Goal: Task Accomplishment & Management: Complete application form

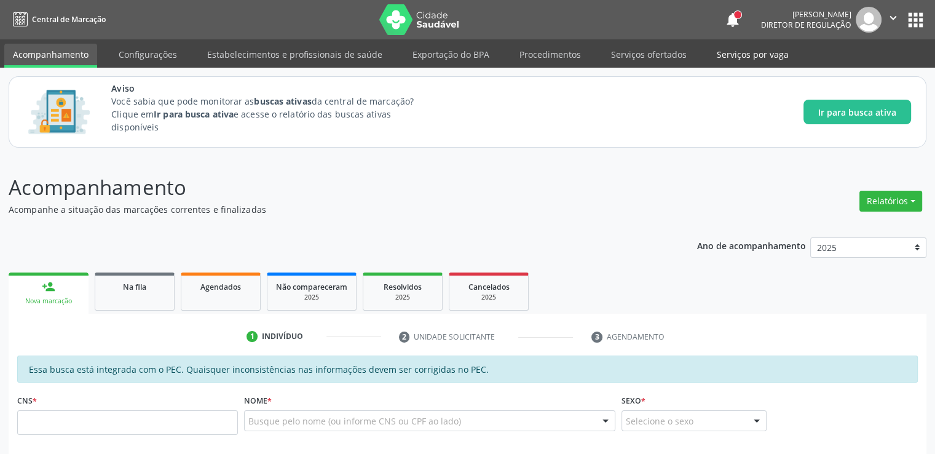
click at [712, 61] on link "Serviços por vaga" at bounding box center [752, 55] width 89 height 22
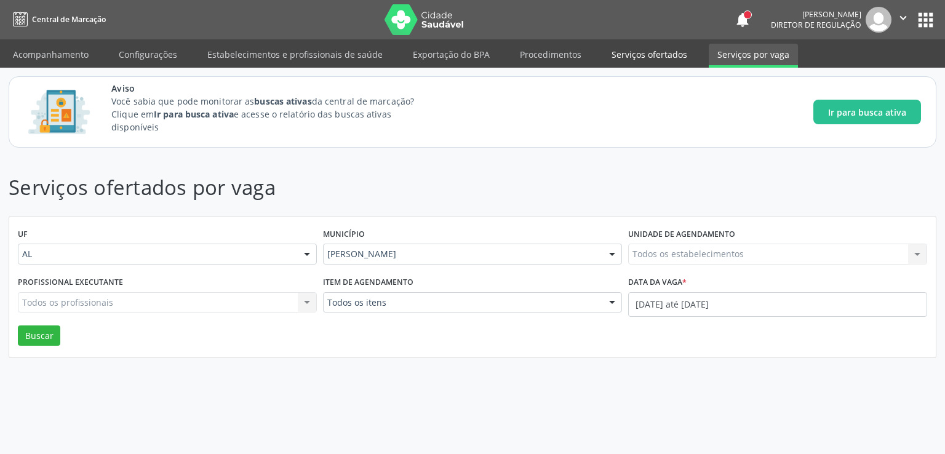
click at [635, 54] on link "Serviços ofertados" at bounding box center [649, 55] width 93 height 22
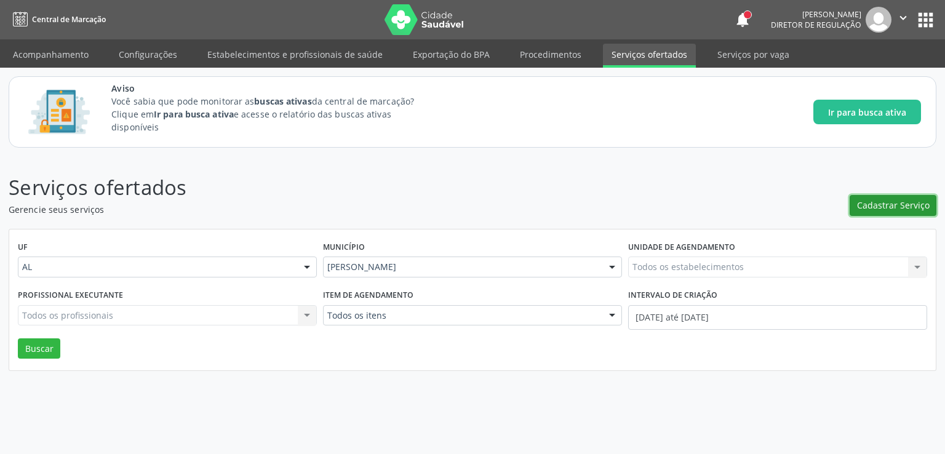
click at [884, 196] on button "Cadastrar Serviço" at bounding box center [892, 205] width 87 height 21
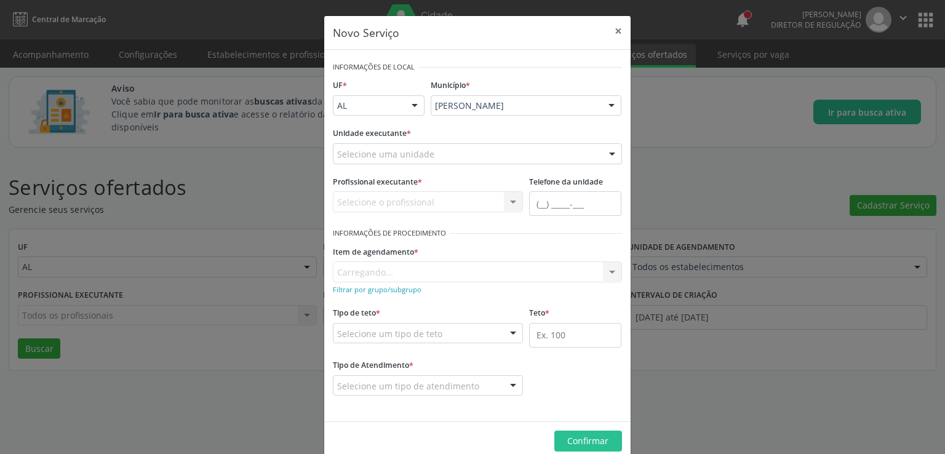
click at [443, 153] on div "Selecione uma unidade" at bounding box center [477, 153] width 289 height 21
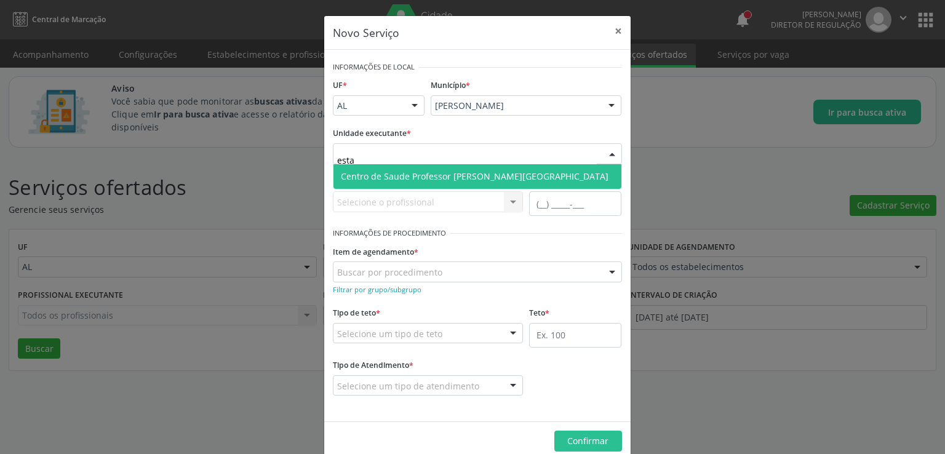
type input "estac"
click at [450, 173] on span "Centro de Saude Professor [PERSON_NAME][GEOGRAPHIC_DATA]" at bounding box center [475, 176] width 268 height 12
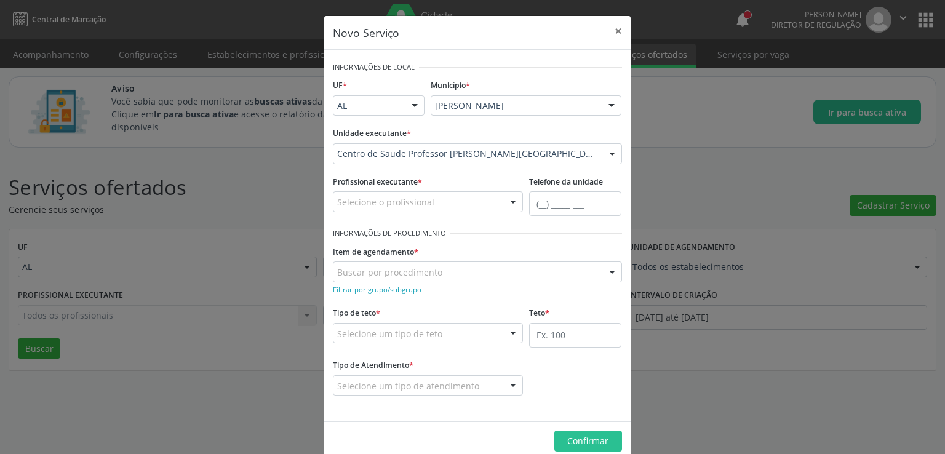
click at [445, 200] on div "Selecione o profissional" at bounding box center [428, 201] width 191 height 21
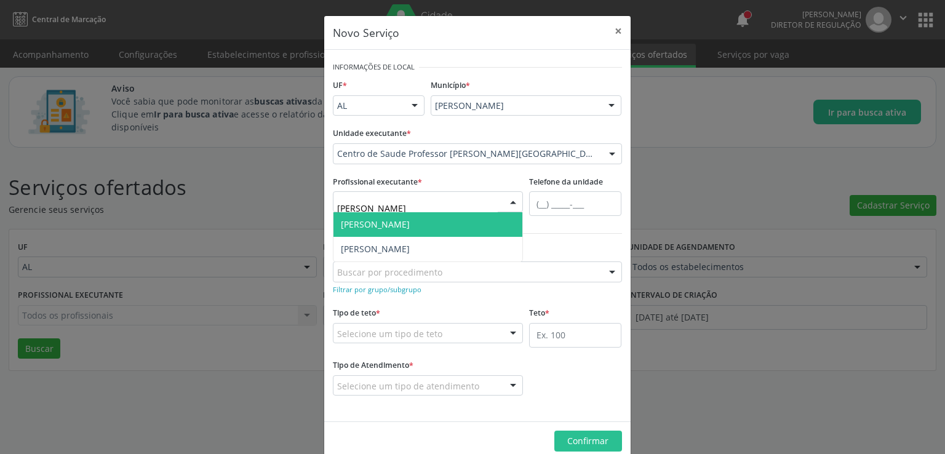
type input "luane"
click at [410, 222] on span "[PERSON_NAME]" at bounding box center [375, 224] width 69 height 12
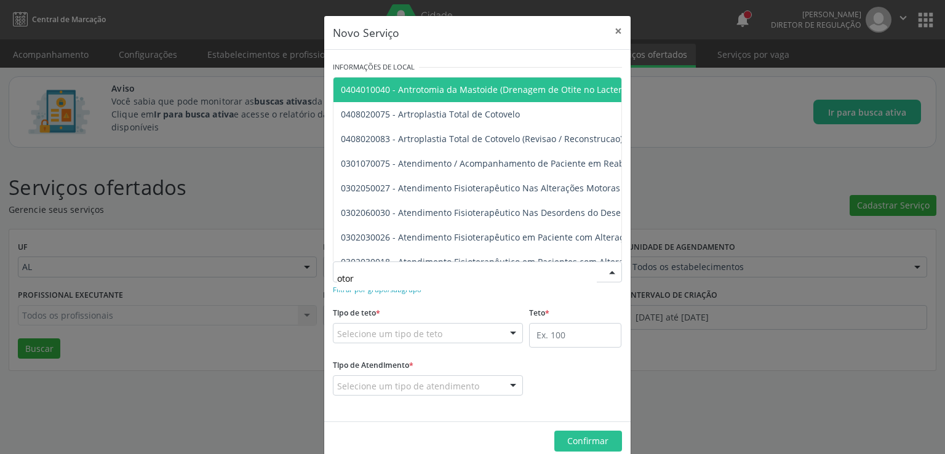
type input "otorr"
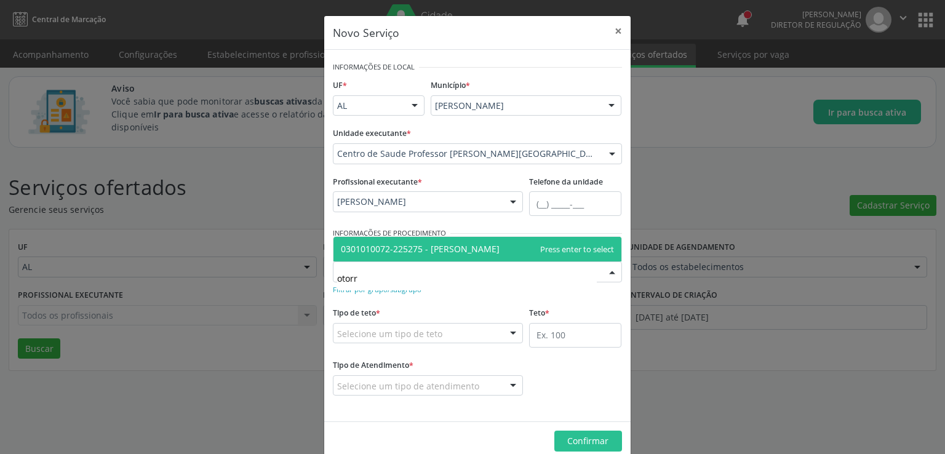
click at [463, 252] on span "0301010072-225275 - [PERSON_NAME]" at bounding box center [420, 249] width 159 height 12
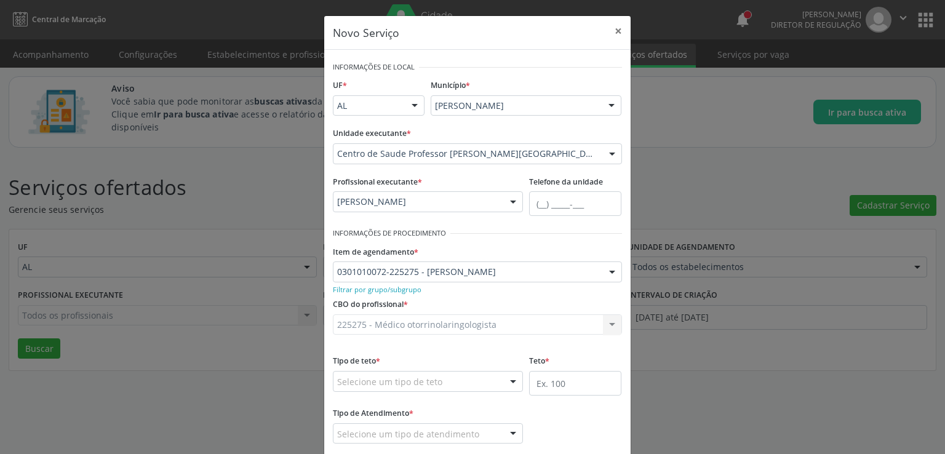
scroll to position [69, 0]
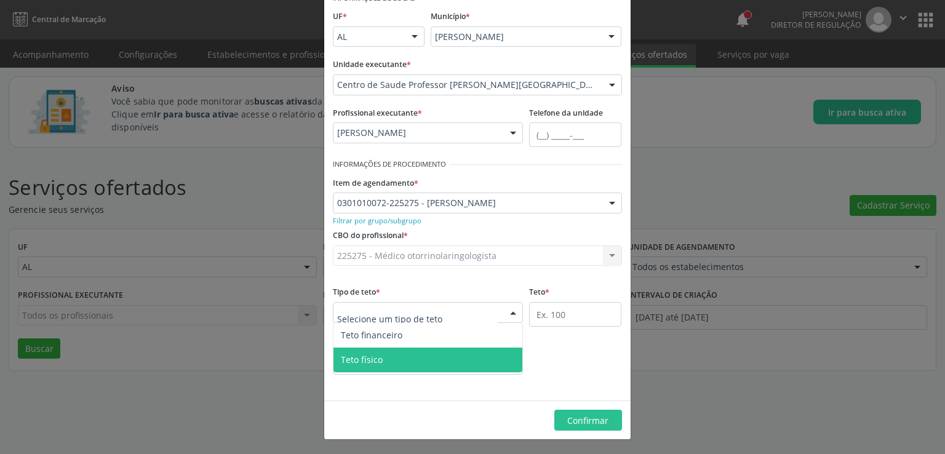
click at [376, 352] on span "Teto físico" at bounding box center [427, 359] width 189 height 25
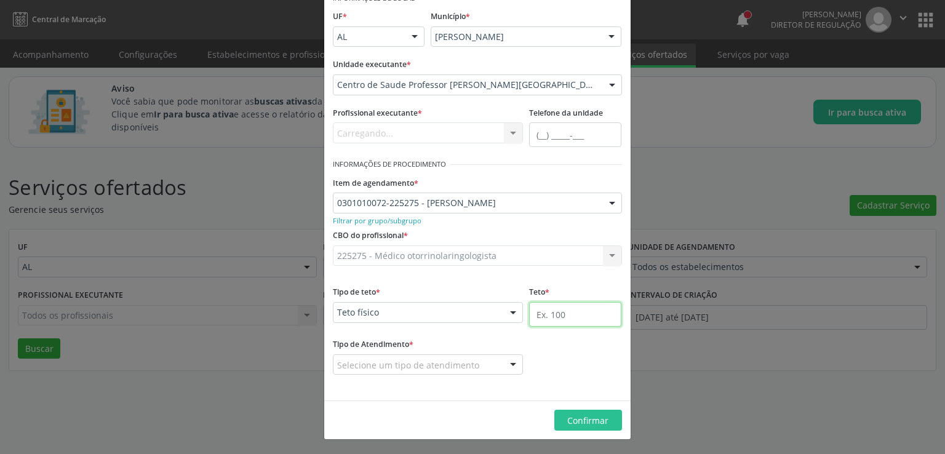
click at [551, 315] on input "text" at bounding box center [575, 314] width 92 height 25
type input "4"
click at [470, 364] on div at bounding box center [428, 364] width 191 height 21
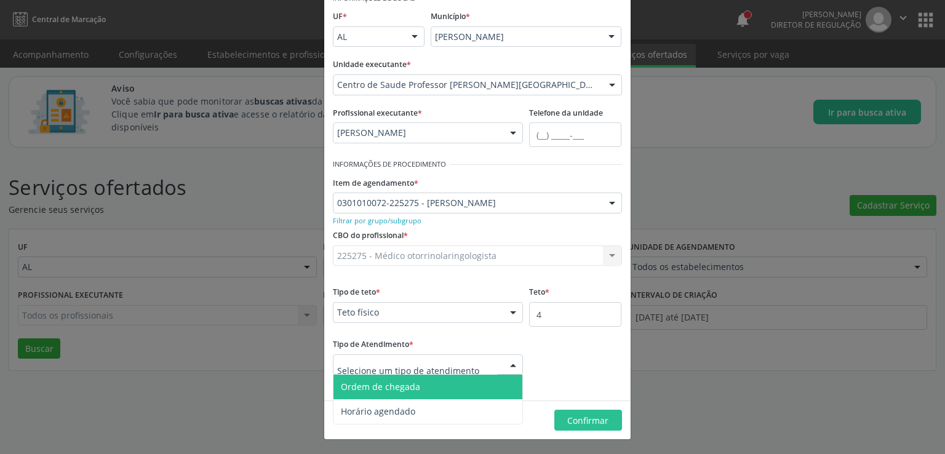
click at [435, 387] on span "Ordem de chegada" at bounding box center [427, 387] width 189 height 25
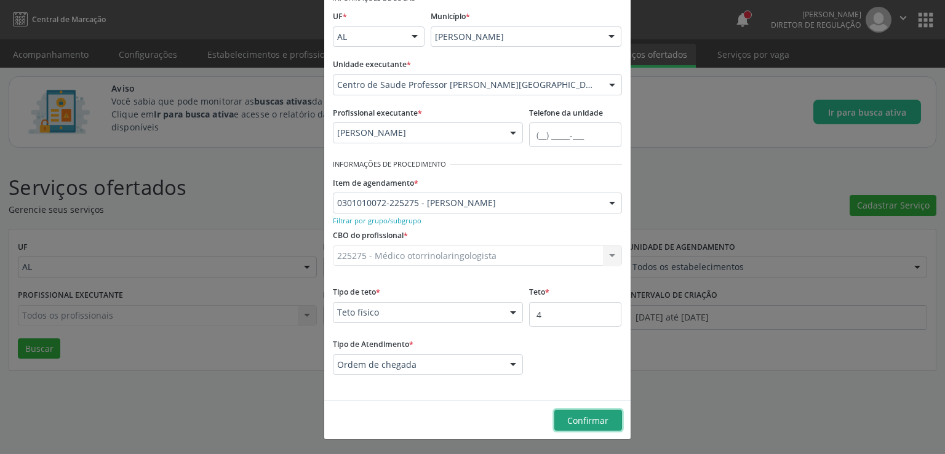
click at [592, 415] on span "Confirmar" at bounding box center [587, 421] width 41 height 12
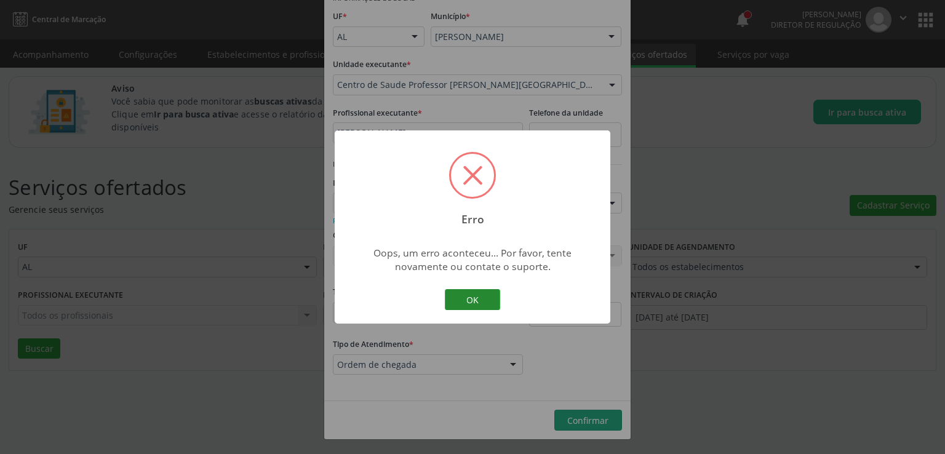
click at [477, 298] on button "OK" at bounding box center [472, 299] width 55 height 21
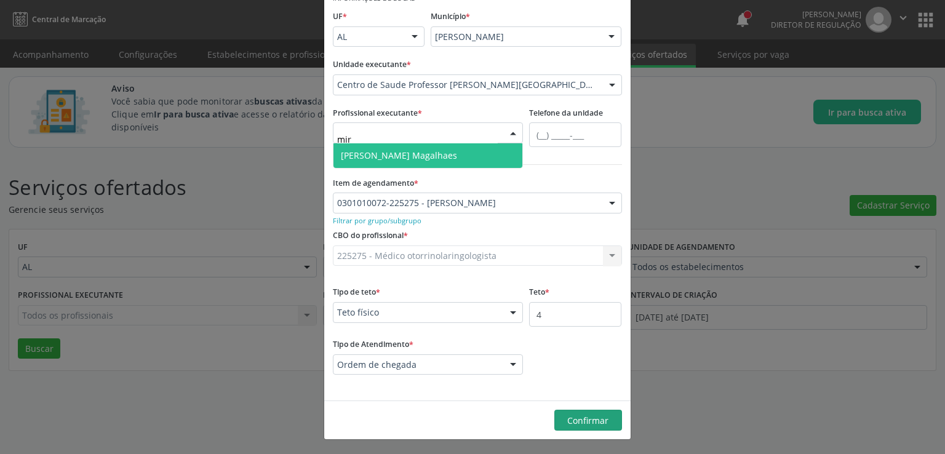
type input "mire"
click at [442, 159] on span "[PERSON_NAME] Magalhaes" at bounding box center [399, 155] width 116 height 12
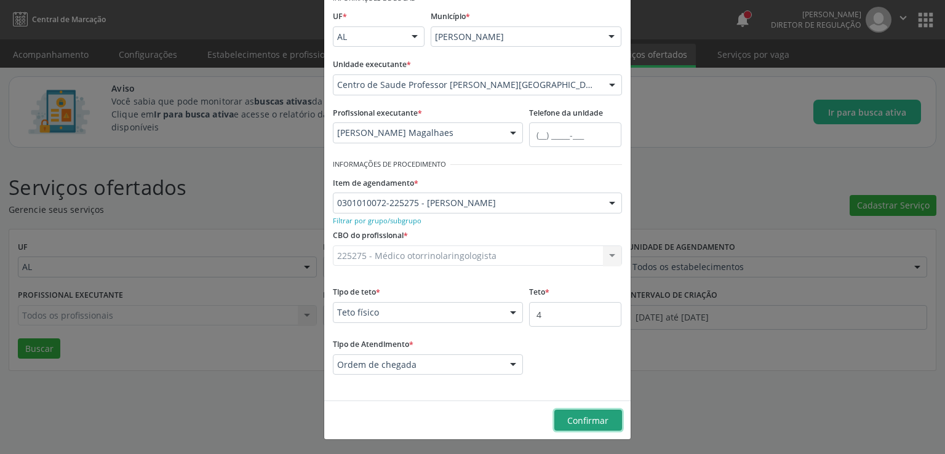
click at [573, 416] on span "Confirmar" at bounding box center [587, 421] width 41 height 12
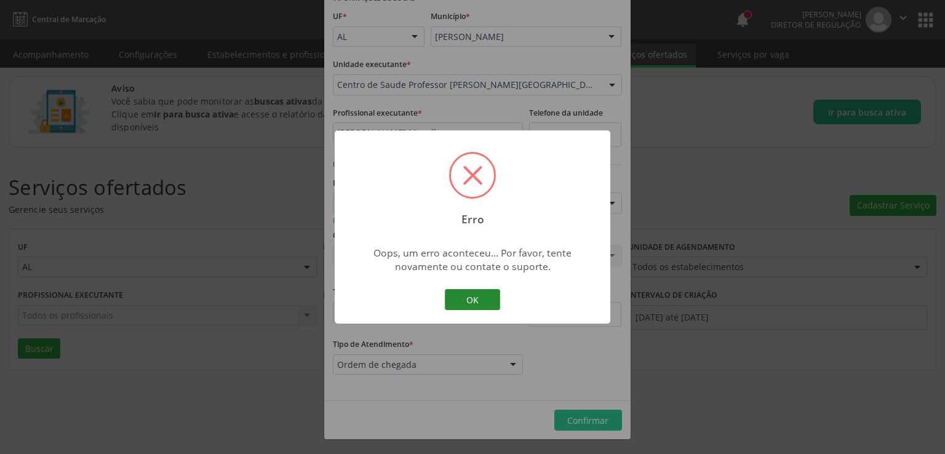
click at [469, 295] on button "OK" at bounding box center [472, 299] width 55 height 21
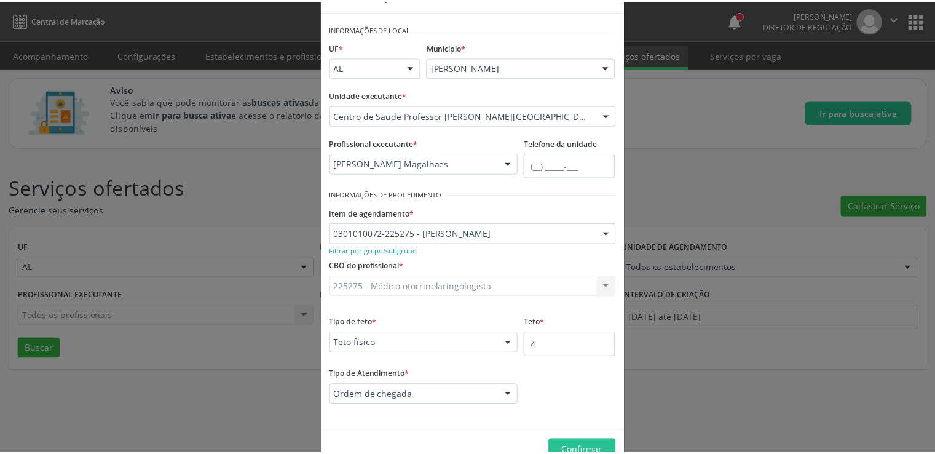
scroll to position [0, 0]
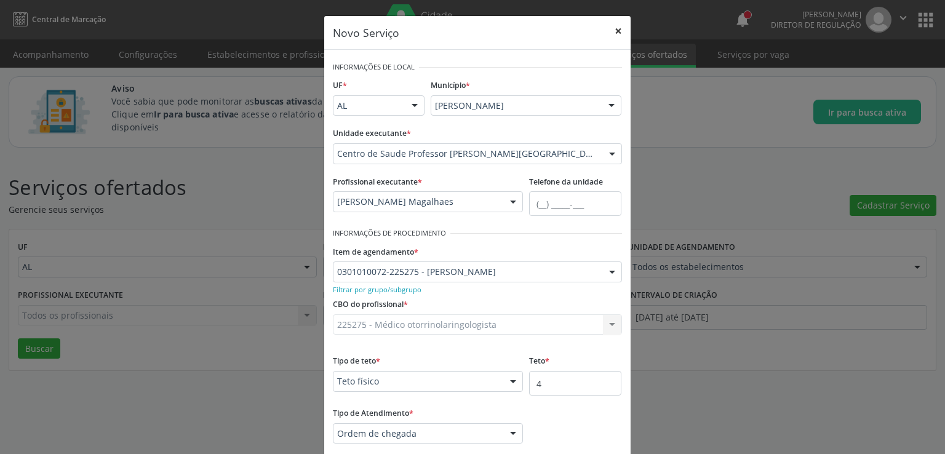
click at [613, 30] on button "×" at bounding box center [618, 31] width 25 height 30
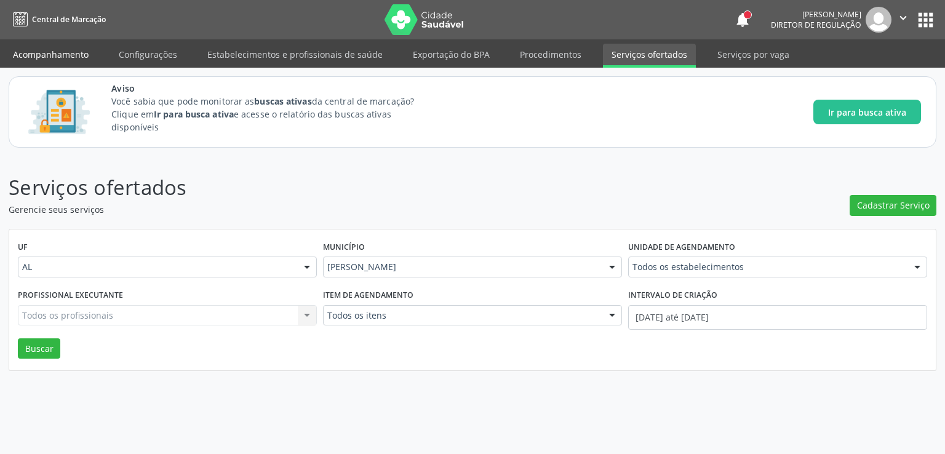
click at [81, 51] on link "Acompanhamento" at bounding box center [50, 55] width 93 height 22
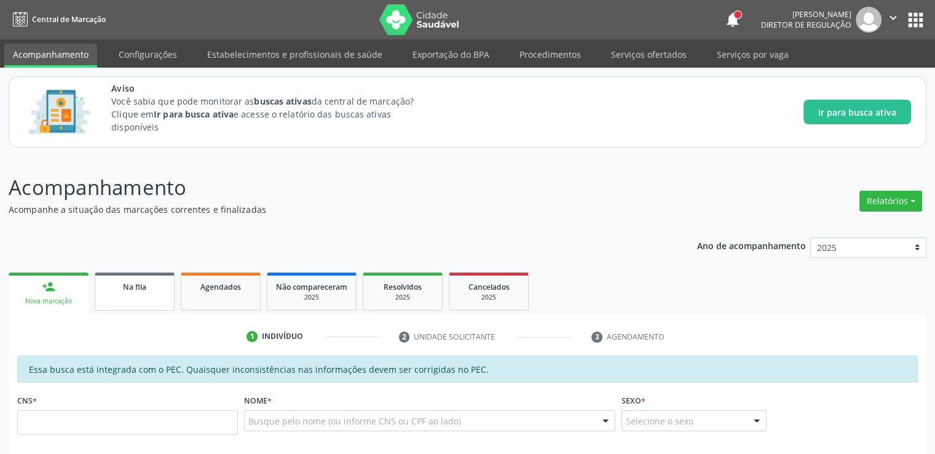
click at [141, 292] on div "Na fila" at bounding box center [134, 286] width 61 height 13
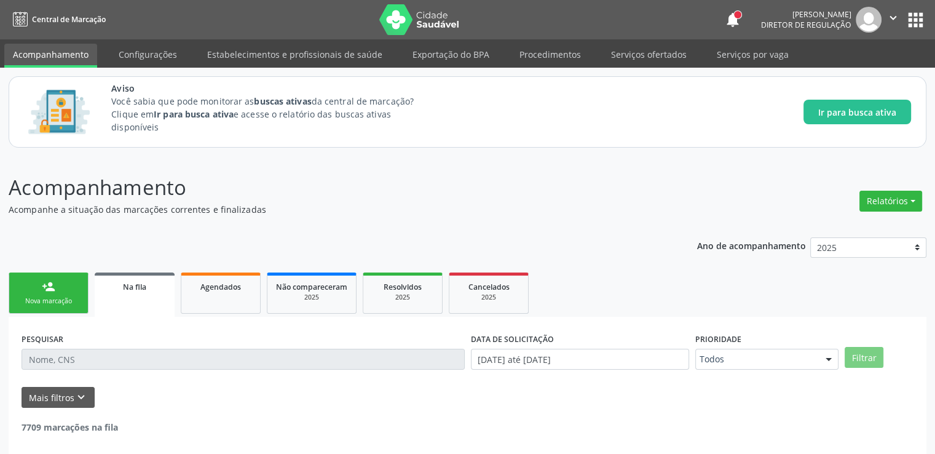
click at [123, 352] on input "text" at bounding box center [243, 359] width 443 height 21
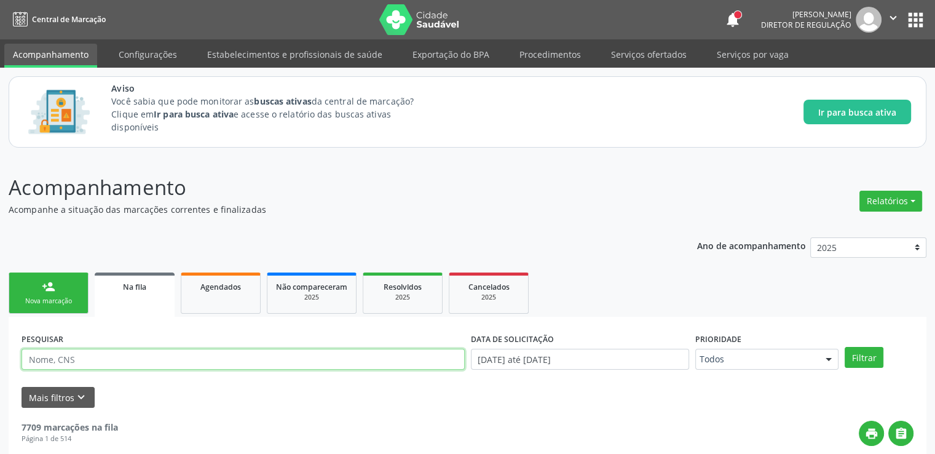
click at [120, 358] on input "text" at bounding box center [243, 359] width 443 height 21
paste input "702707626102260"
type input "702707626102260"
click at [845, 347] on button "Filtrar" at bounding box center [864, 357] width 39 height 21
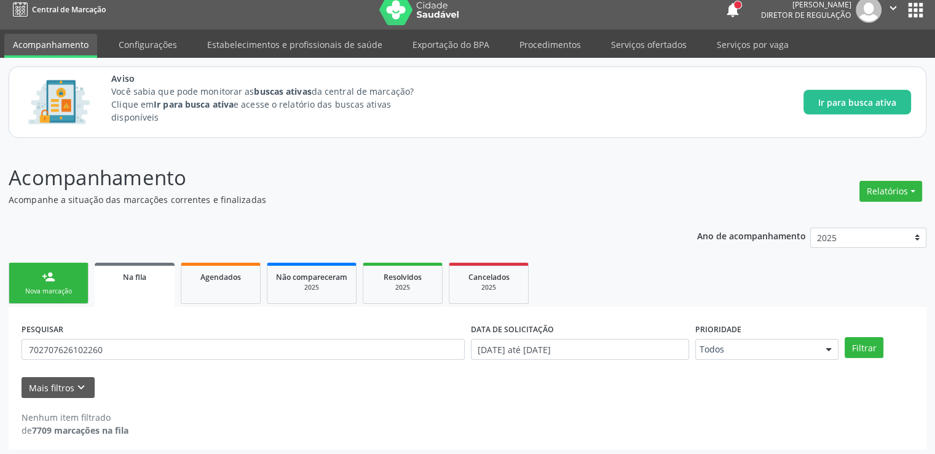
scroll to position [14, 0]
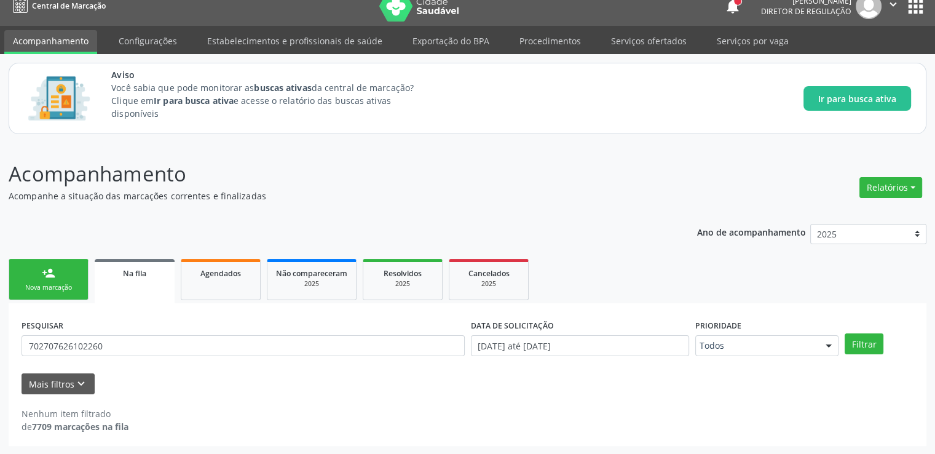
click at [738, 36] on link "Serviços por vaga" at bounding box center [752, 41] width 89 height 22
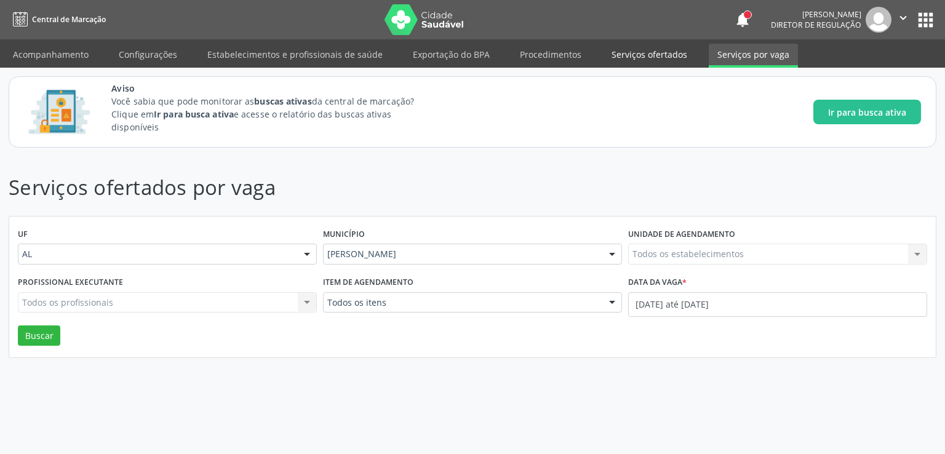
click at [632, 50] on link "Serviços ofertados" at bounding box center [649, 55] width 93 height 22
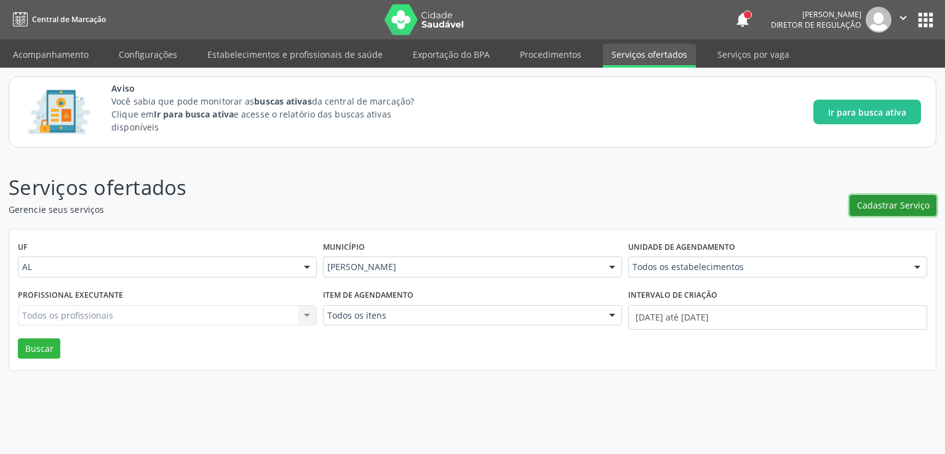
click at [903, 208] on span "Cadastrar Serviço" at bounding box center [893, 205] width 73 height 13
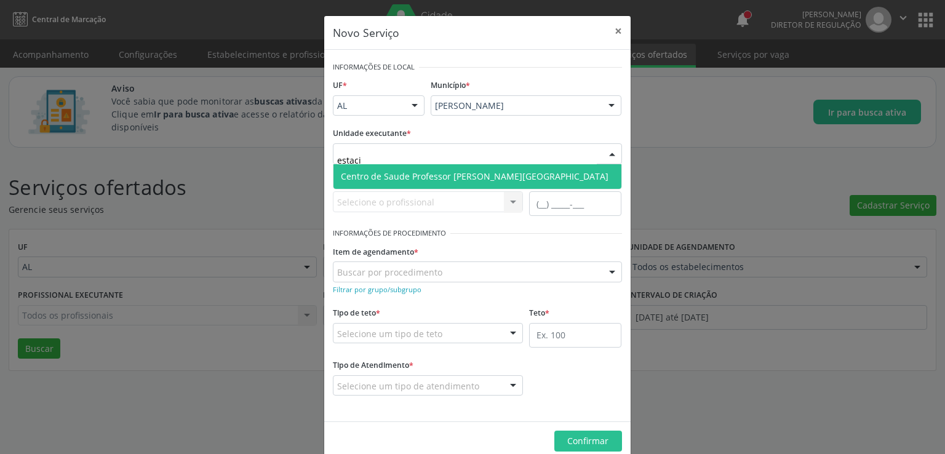
type input "estacio"
click at [440, 178] on span "Centro de Saude Professor [PERSON_NAME][GEOGRAPHIC_DATA]" at bounding box center [475, 176] width 268 height 12
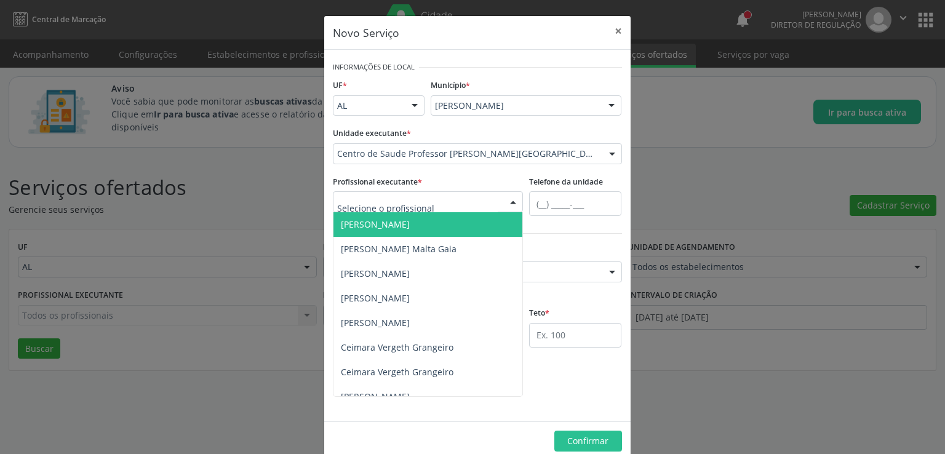
click at [431, 209] on input "text" at bounding box center [417, 208] width 161 height 25
click at [418, 207] on input "text" at bounding box center [417, 208] width 161 height 25
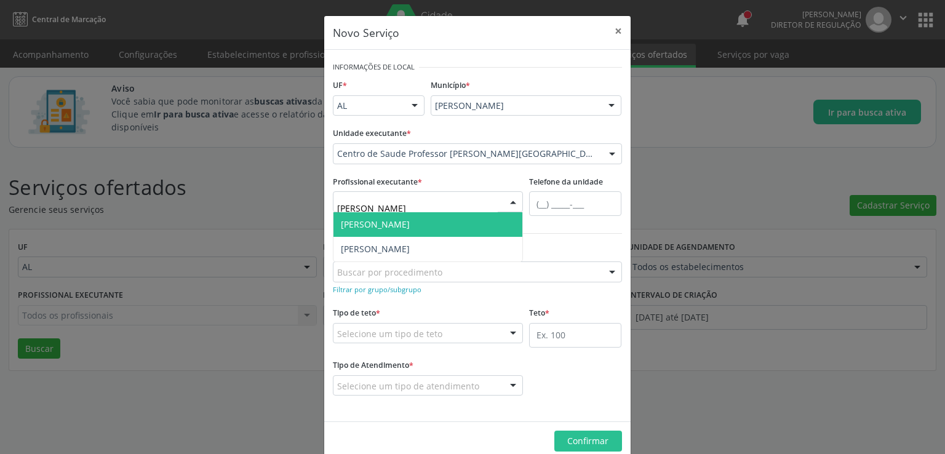
type input "luane"
click at [410, 223] on span "[PERSON_NAME]" at bounding box center [375, 224] width 69 height 12
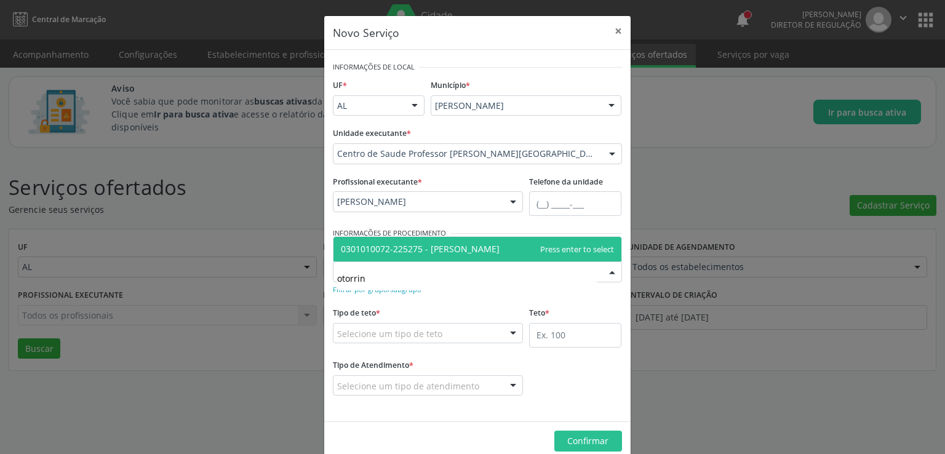
type input "otorrino"
click at [456, 250] on span "0301010072-225275 - [PERSON_NAME]" at bounding box center [420, 249] width 159 height 12
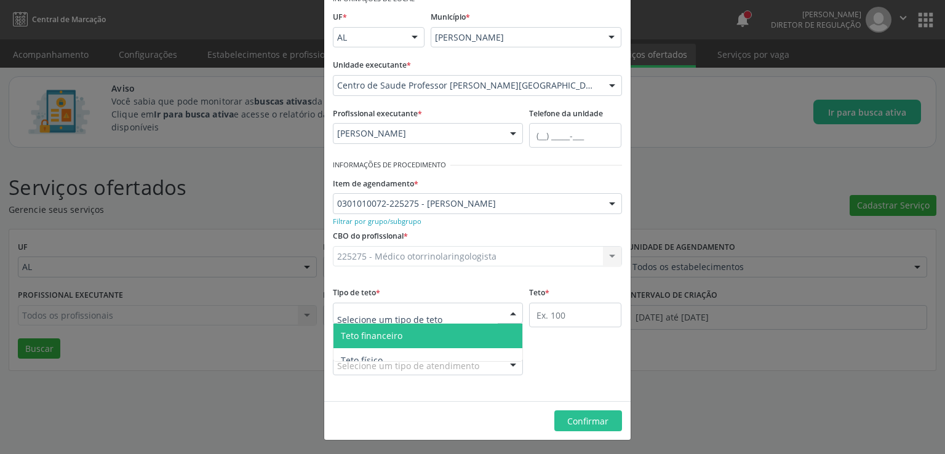
scroll to position [69, 0]
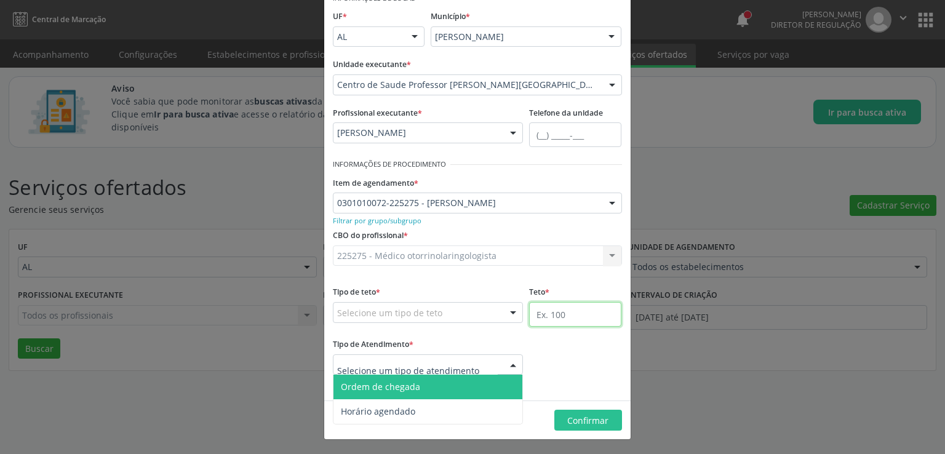
click at [542, 319] on input "text" at bounding box center [575, 314] width 92 height 25
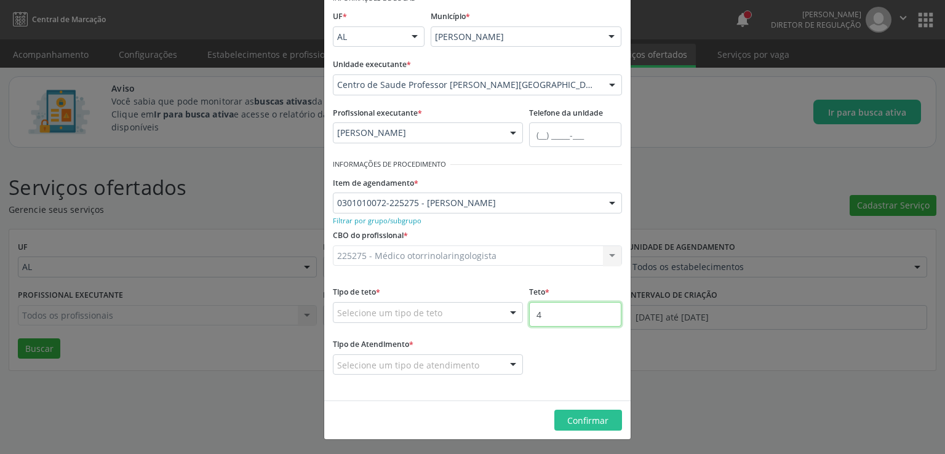
type input "4"
click at [482, 362] on div "Selecione um tipo de atendimento" at bounding box center [428, 364] width 191 height 21
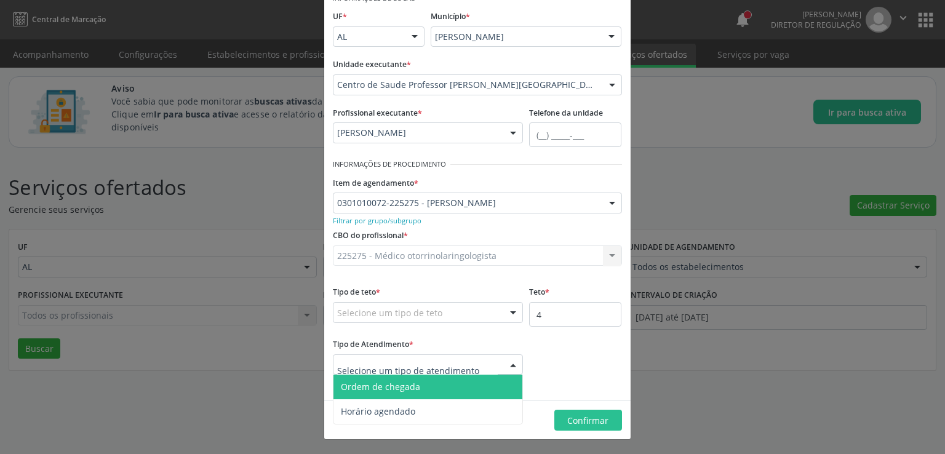
click at [379, 389] on span "Ordem de chegada" at bounding box center [380, 387] width 79 height 12
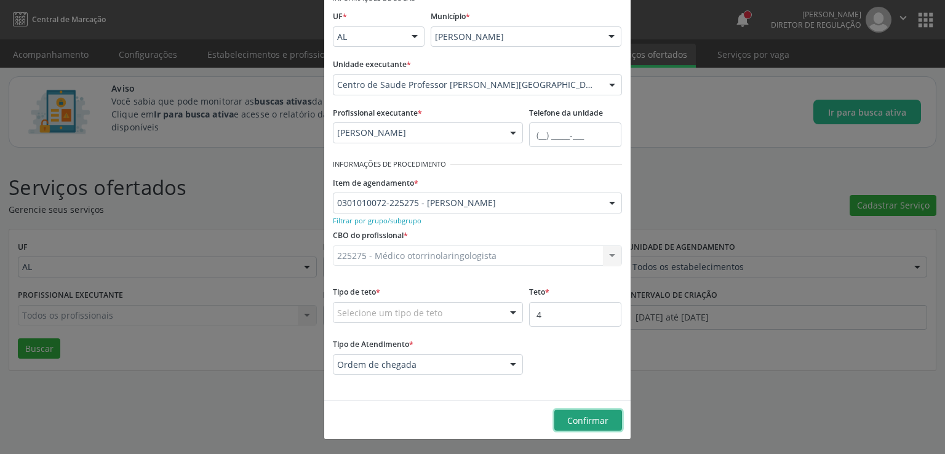
click at [603, 416] on button "Confirmar" at bounding box center [588, 420] width 68 height 21
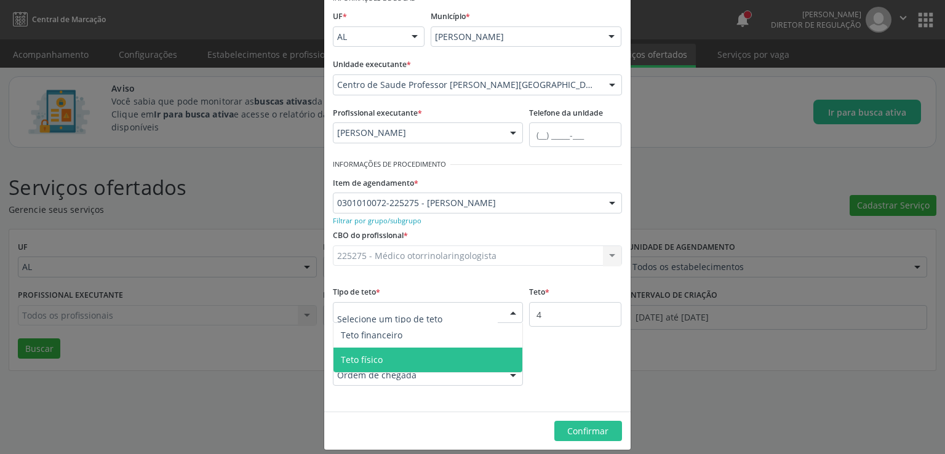
click at [413, 357] on span "Teto físico" at bounding box center [427, 359] width 189 height 25
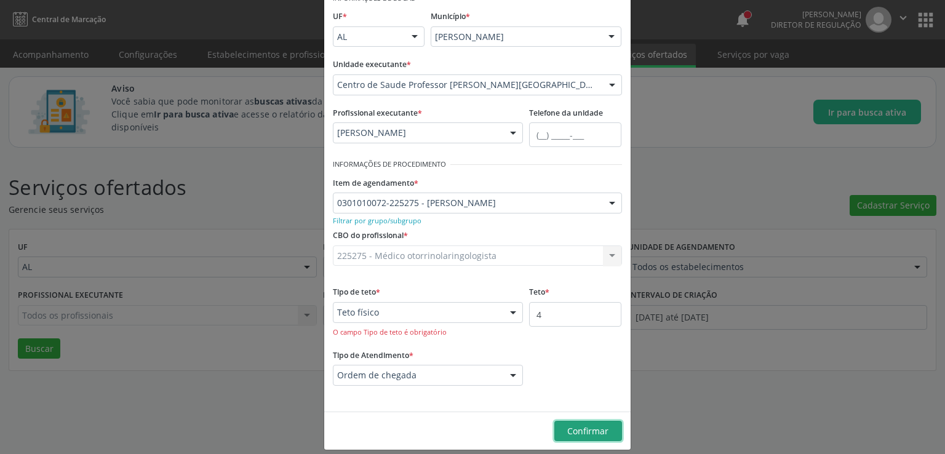
click at [587, 426] on span "Confirmar" at bounding box center [587, 431] width 41 height 12
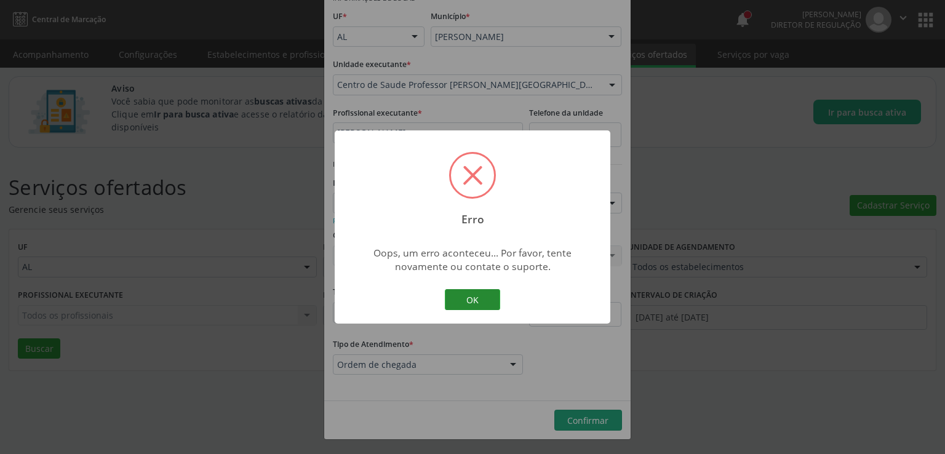
click at [469, 298] on button "OK" at bounding box center [472, 299] width 55 height 21
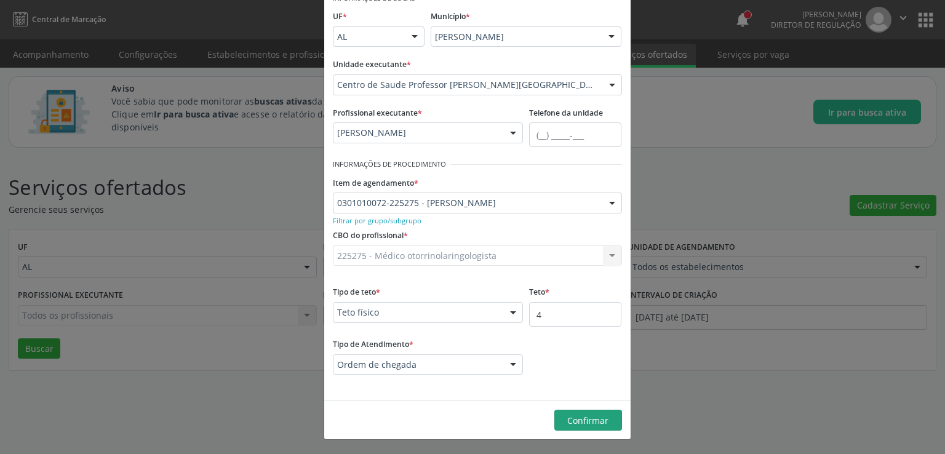
scroll to position [0, 0]
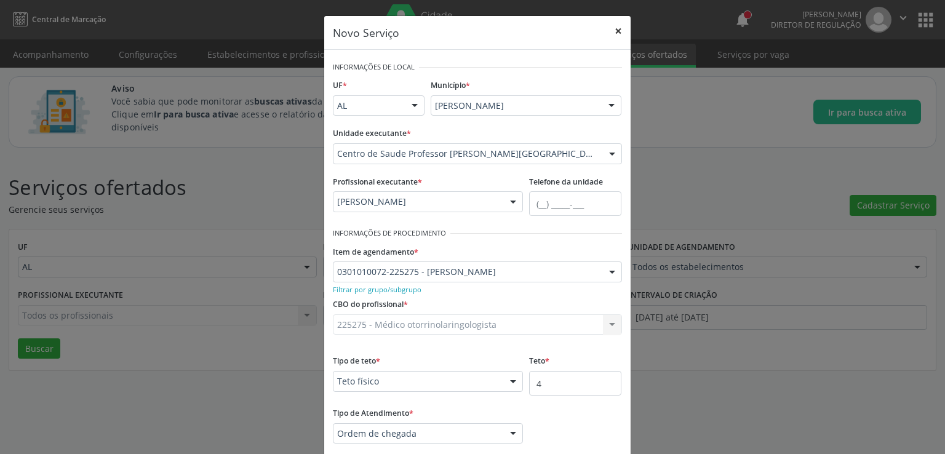
click at [616, 26] on button "×" at bounding box center [618, 31] width 25 height 30
